Goal: Check status: Check status

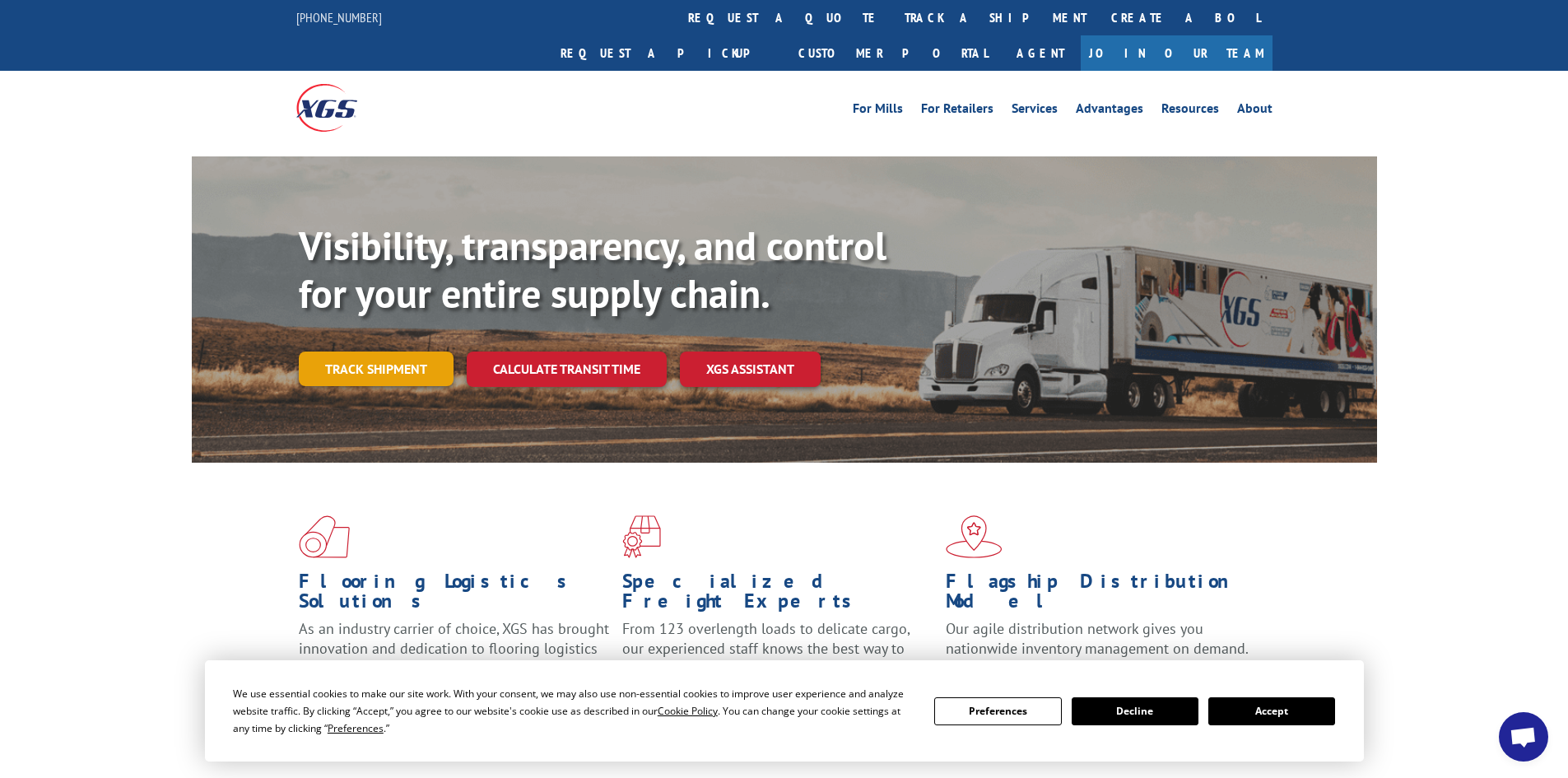
click at [349, 351] on link "Track shipment" at bounding box center [376, 368] width 154 height 35
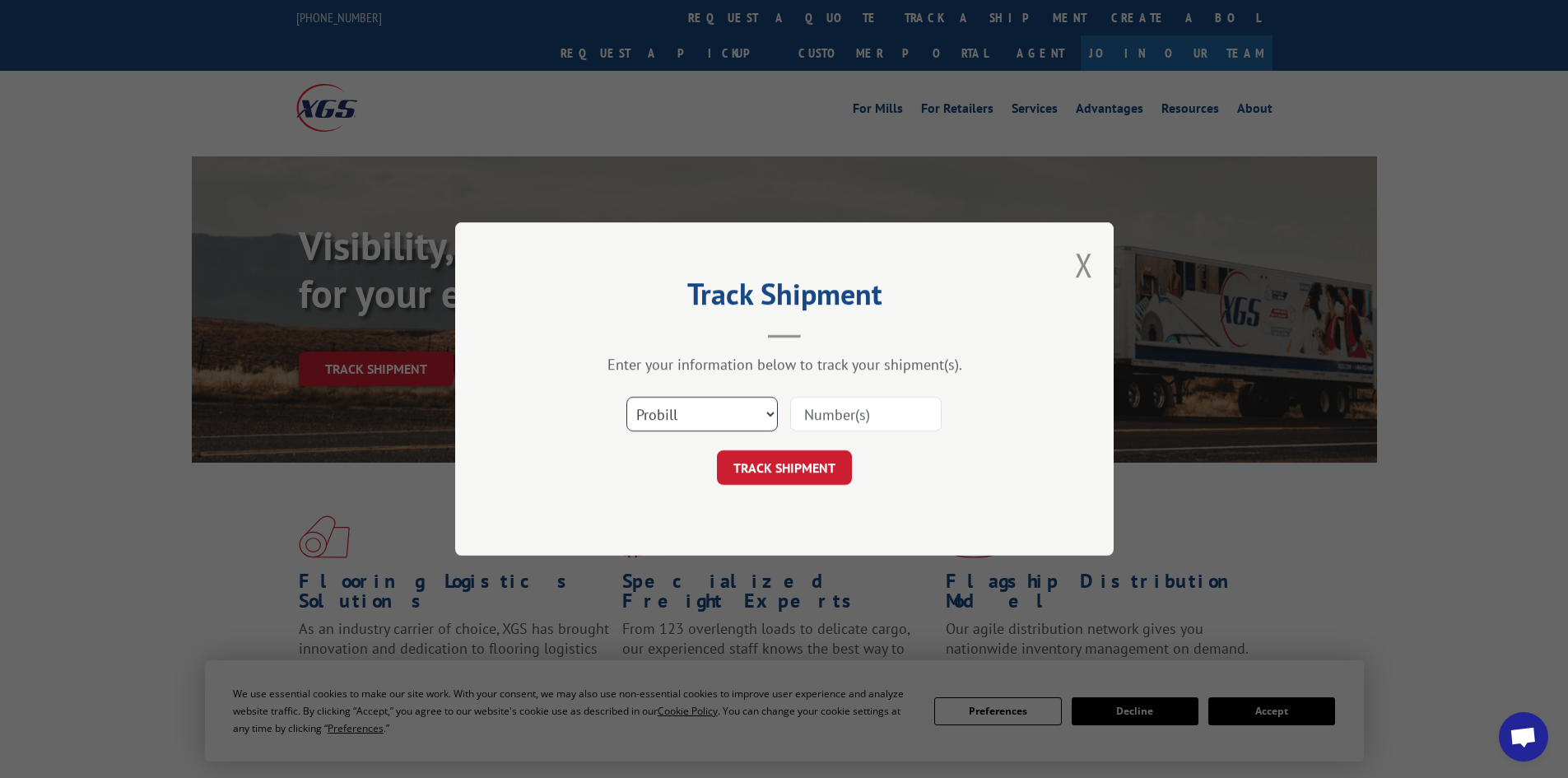
click at [707, 423] on select "Select category... Probill BOL PO" at bounding box center [702, 414] width 151 height 35
select select "bol"
click at [627, 397] on select "Select category... Probill BOL PO" at bounding box center [702, 414] width 151 height 35
paste input "16999081"
type input "16999081"
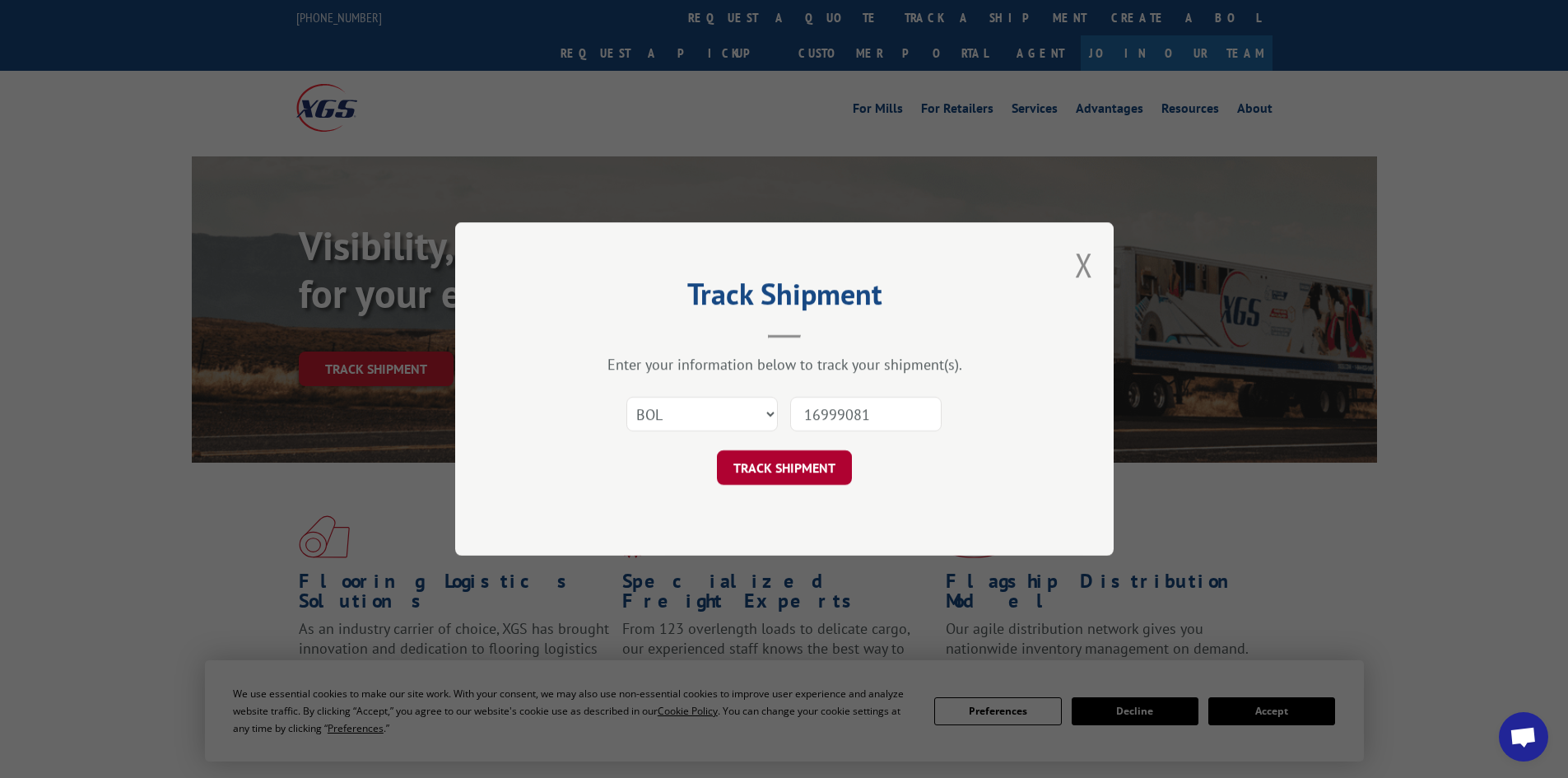
click at [797, 461] on button "TRACK SHIPMENT" at bounding box center [784, 467] width 135 height 35
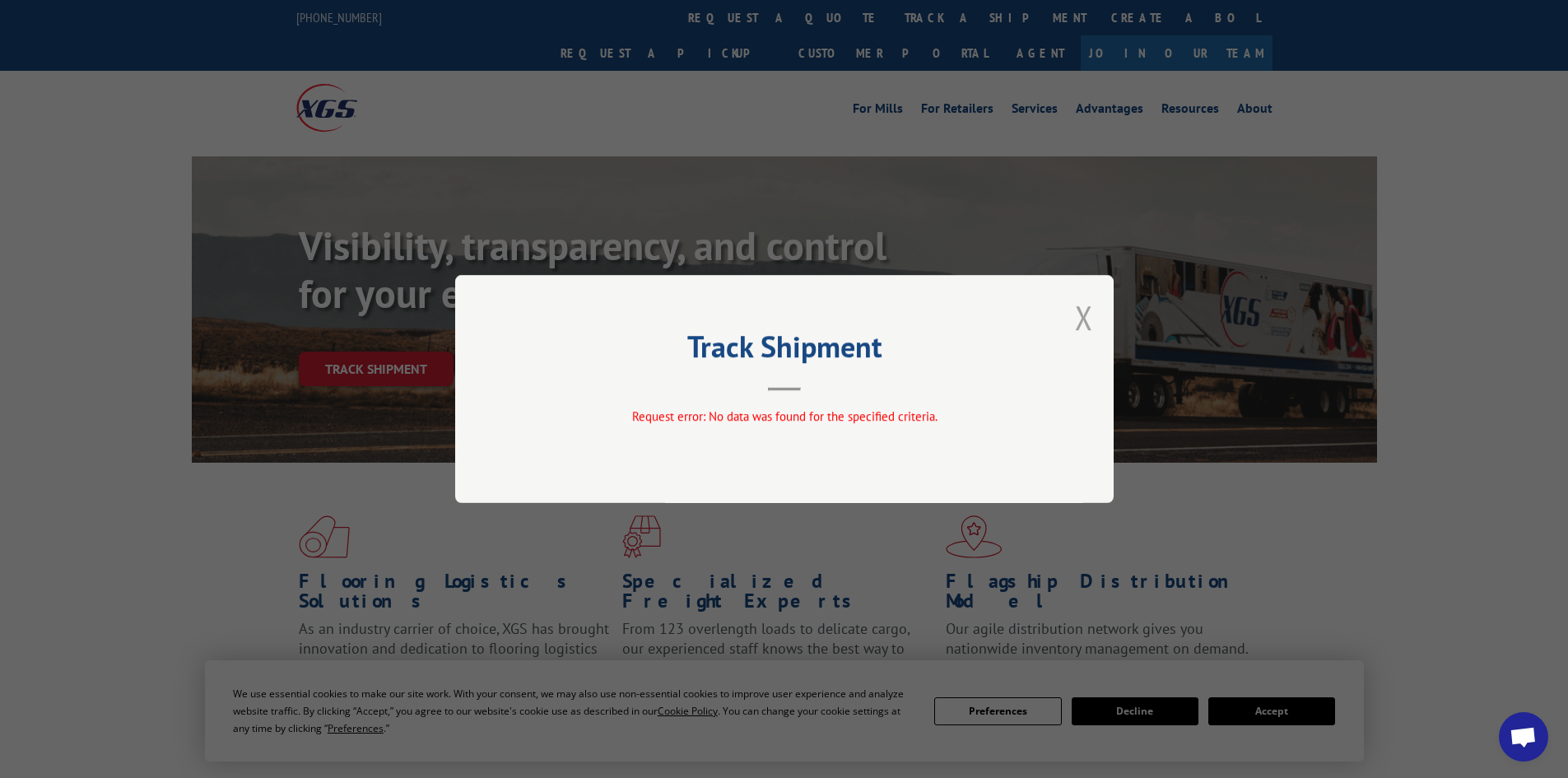
click at [1086, 320] on button "Close modal" at bounding box center [1084, 318] width 18 height 44
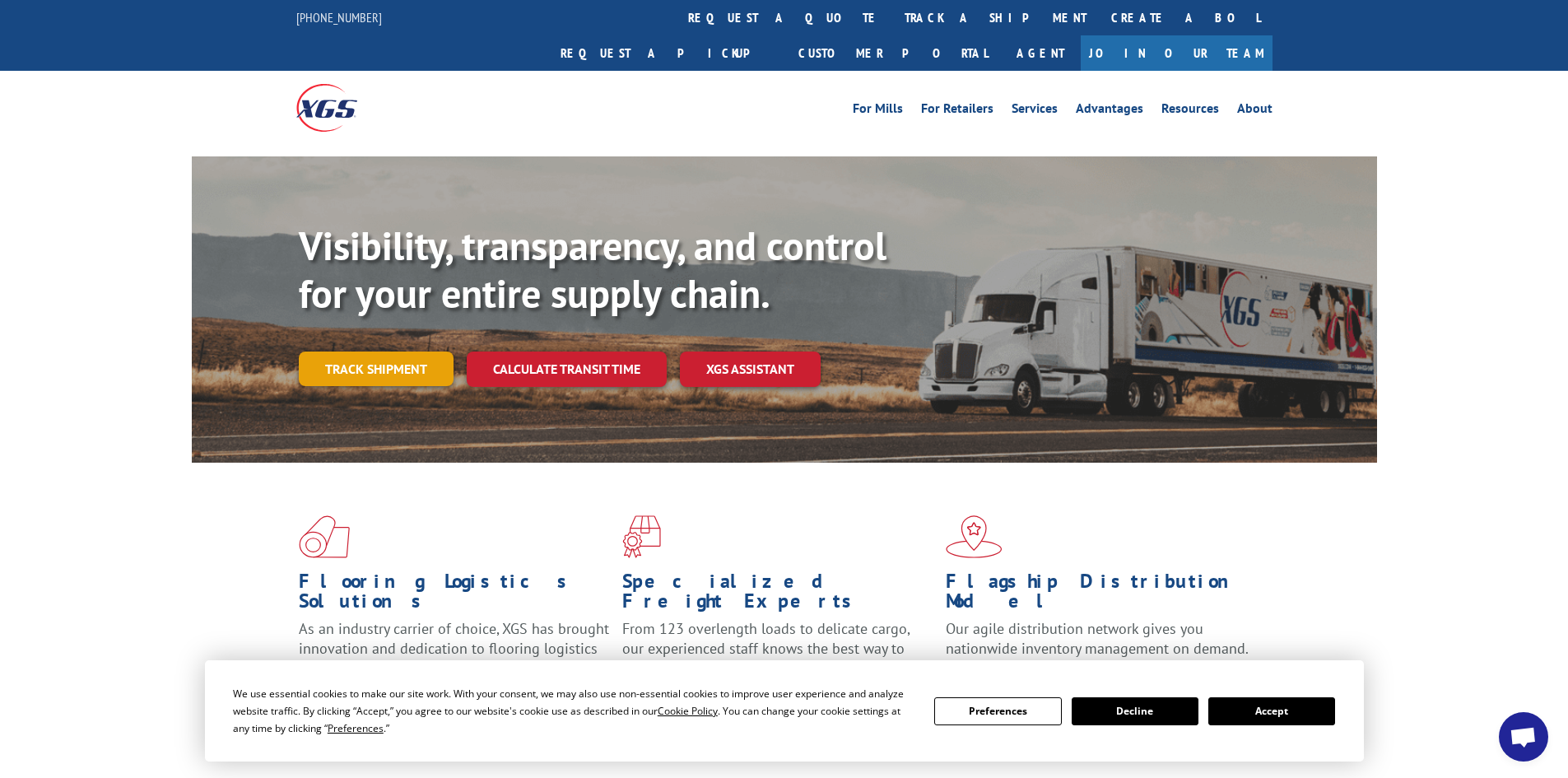
click at [371, 351] on link "Track shipment" at bounding box center [376, 368] width 154 height 35
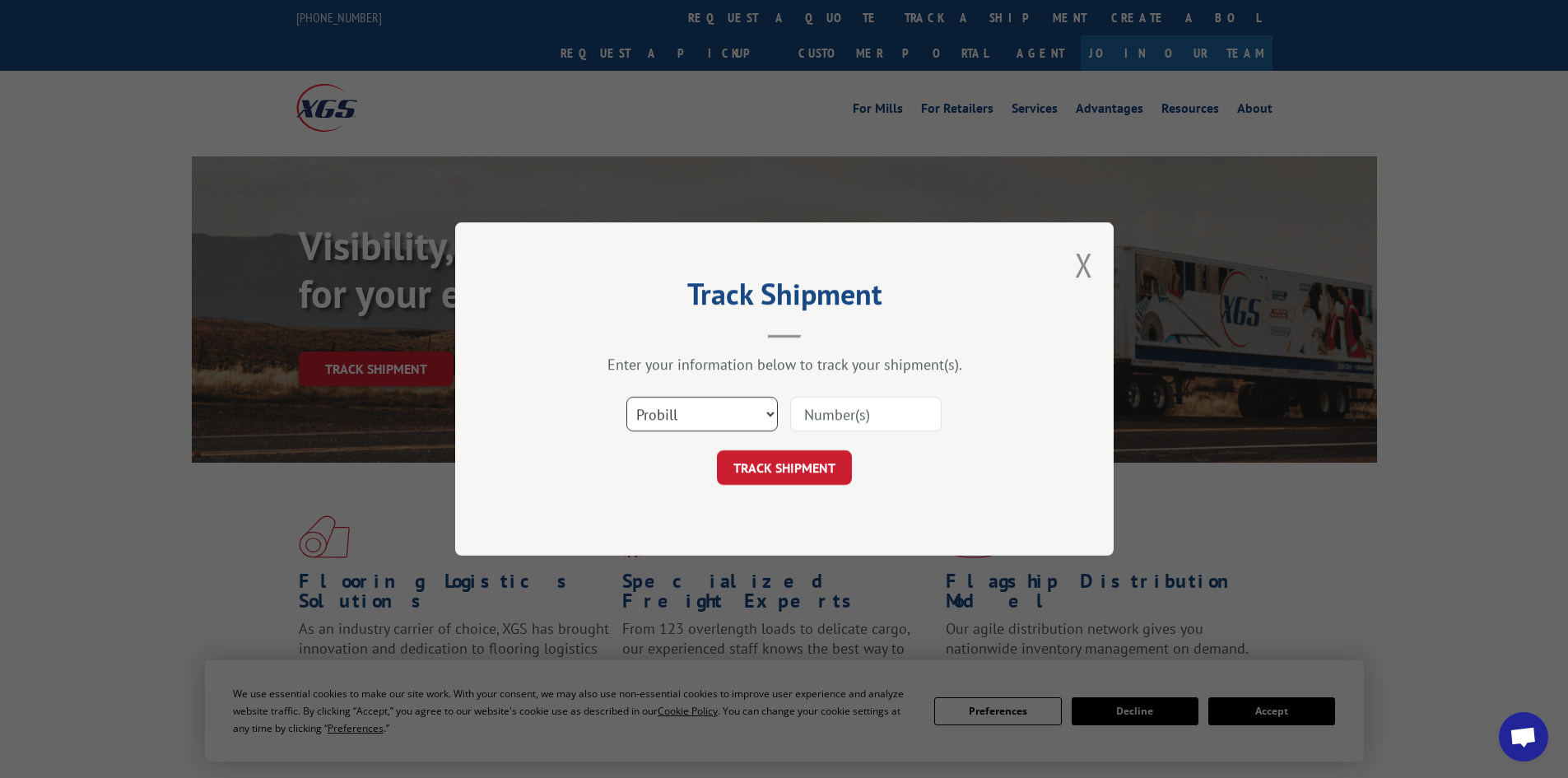
click at [714, 410] on select "Select category... Probill BOL PO" at bounding box center [702, 414] width 151 height 35
click at [627, 397] on select "Select category... Probill BOL PO" at bounding box center [702, 414] width 151 height 35
click at [853, 408] on input at bounding box center [865, 414] width 151 height 35
paste input "16999081"
type input "16999081"
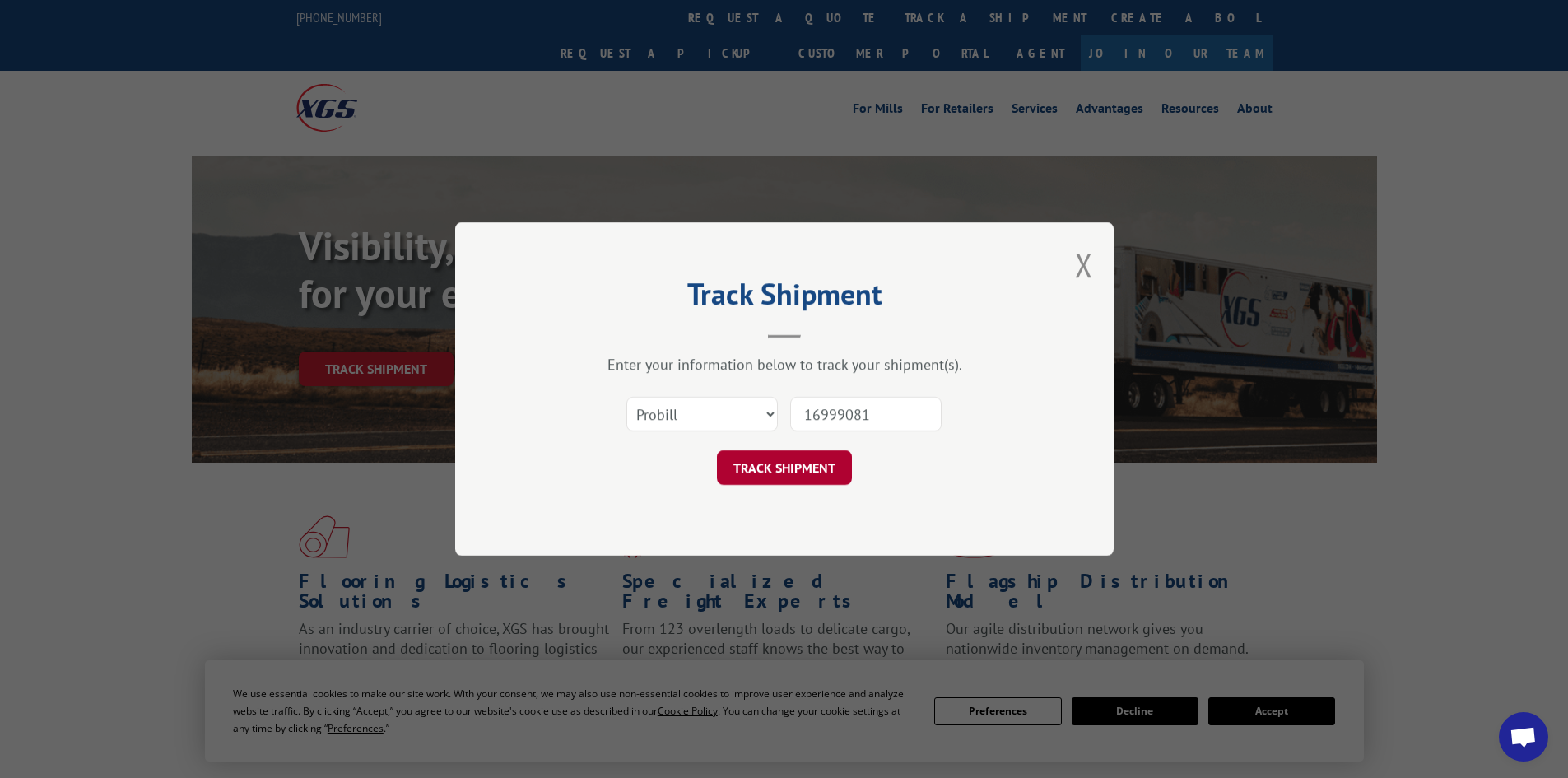
click at [787, 455] on button "TRACK SHIPMENT" at bounding box center [784, 467] width 135 height 35
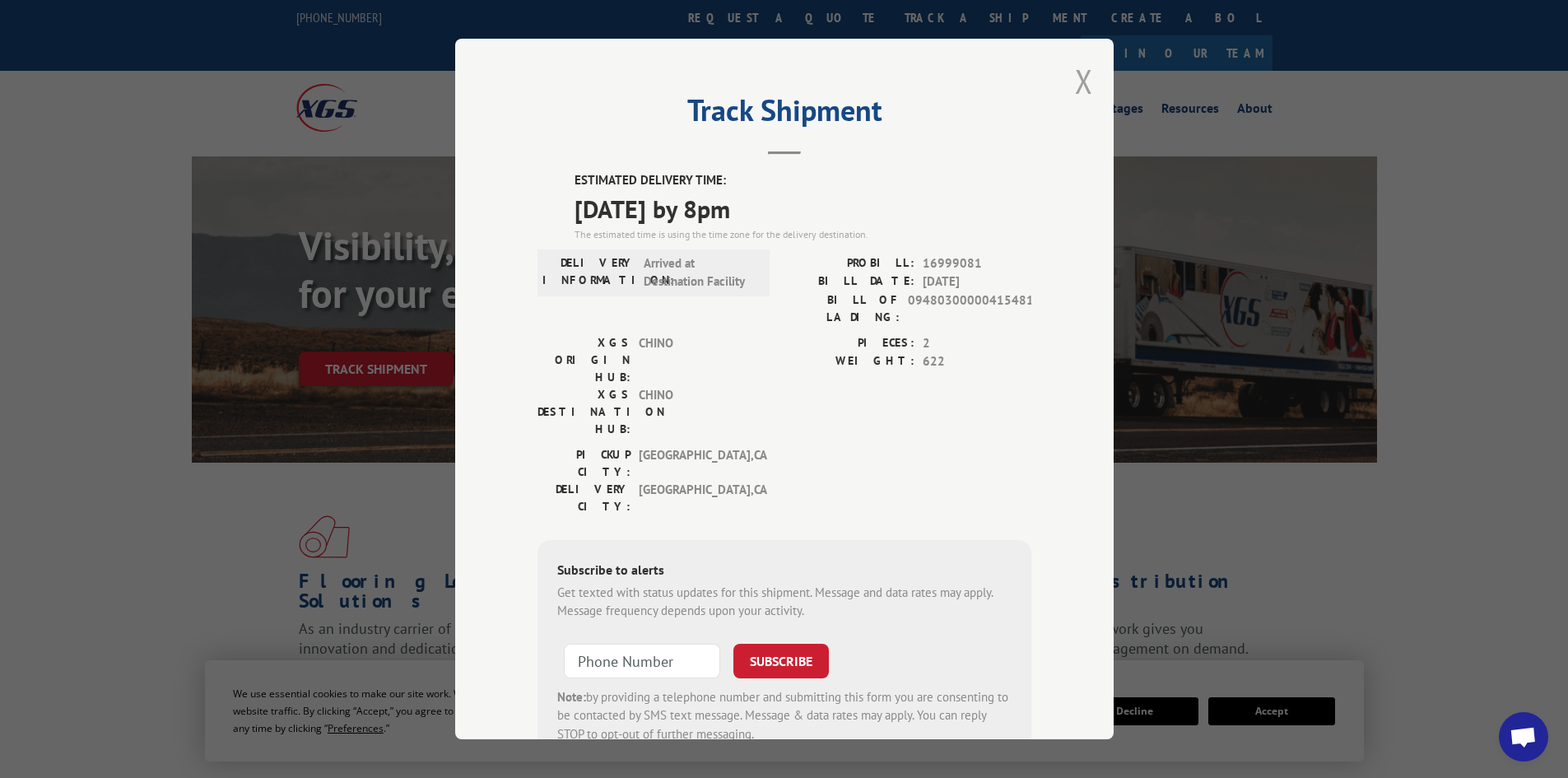
click at [1078, 81] on button "Close modal" at bounding box center [1084, 81] width 18 height 44
